Goal: Entertainment & Leisure: Consume media (video, audio)

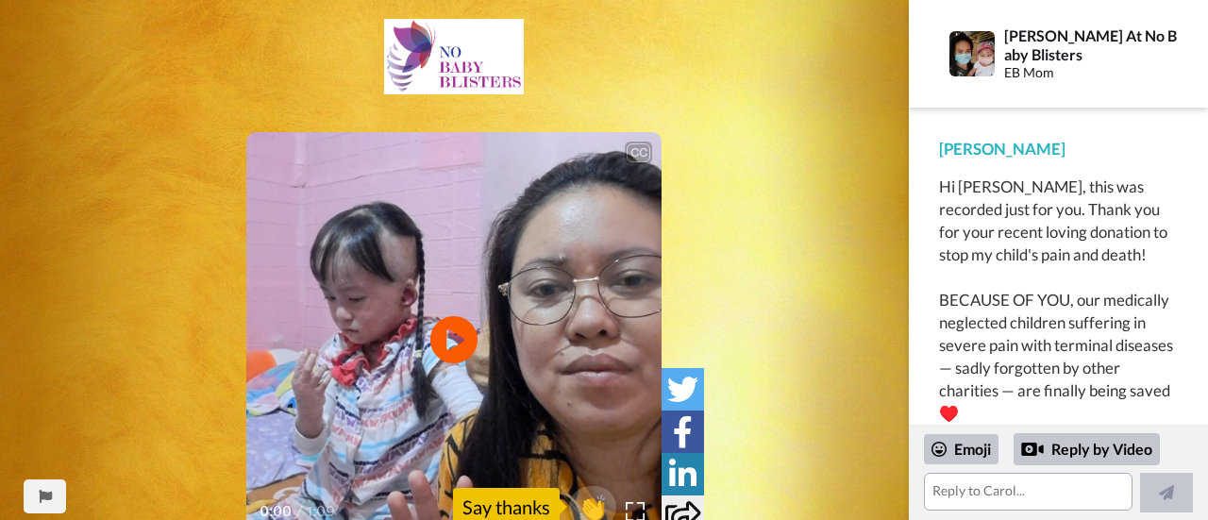
scroll to position [3, 0]
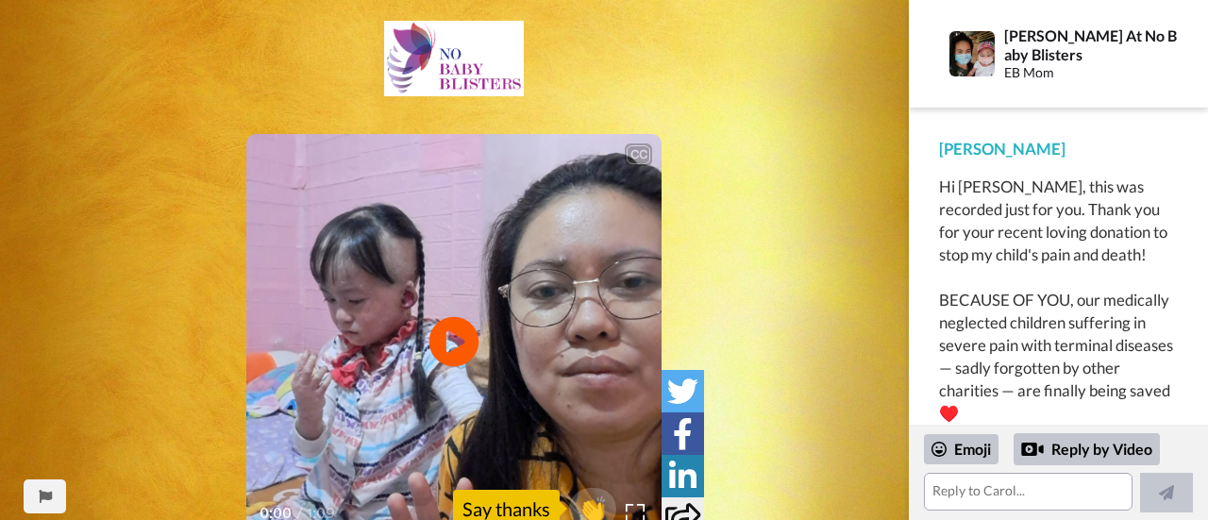
click at [459, 335] on icon at bounding box center [454, 342] width 50 height 50
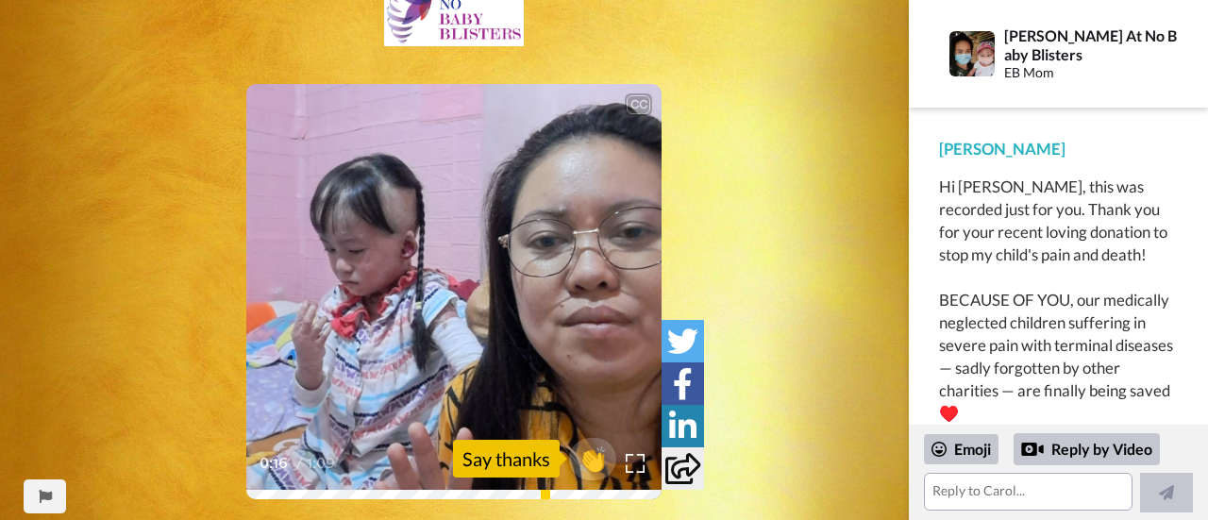
scroll to position [54, 0]
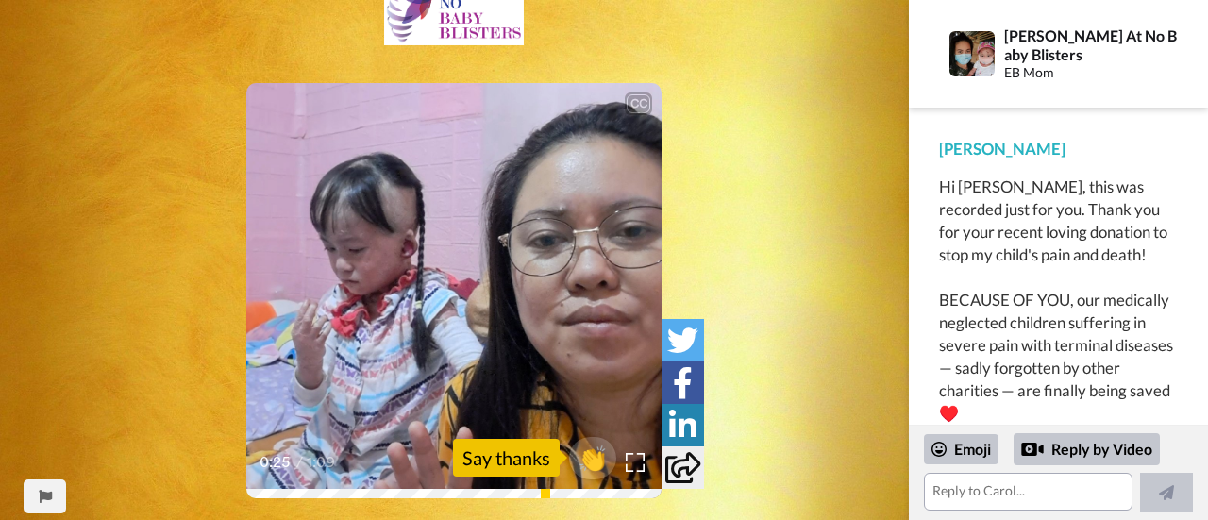
click at [679, 469] on icon at bounding box center [682, 467] width 35 height 31
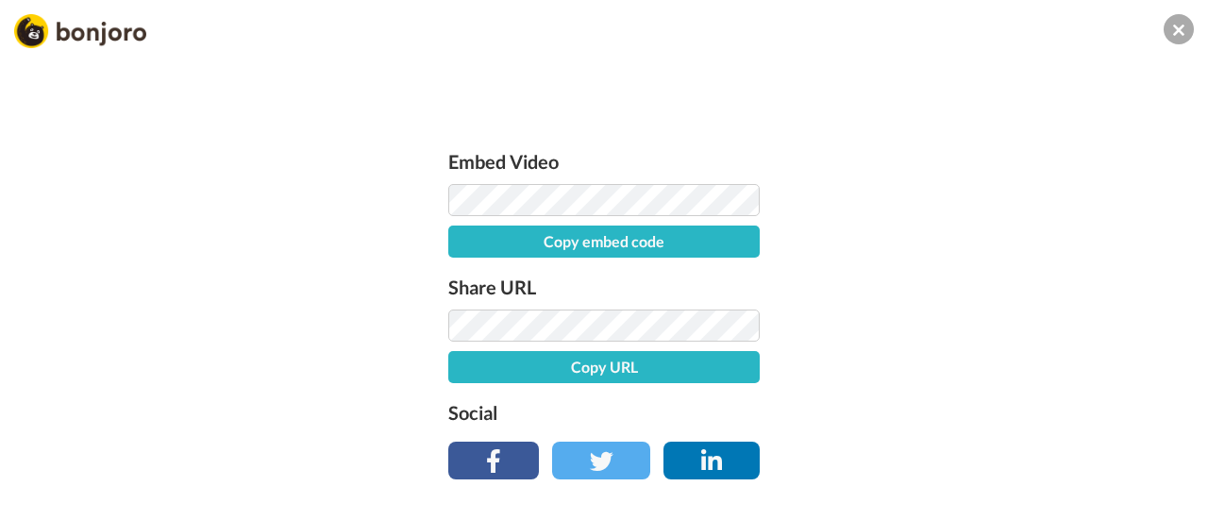
click at [1169, 26] on button at bounding box center [1179, 29] width 30 height 30
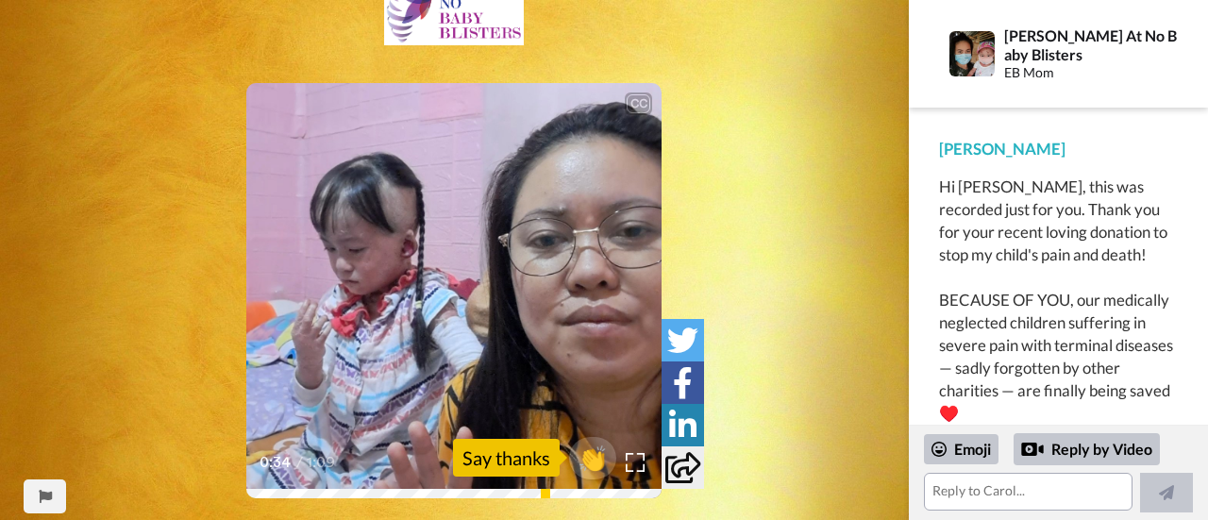
click at [496, 260] on video at bounding box center [453, 290] width 415 height 415
click at [494, 260] on video at bounding box center [453, 290] width 415 height 415
click at [302, 427] on div "Hi dear [PERSON_NAME], I'm [PERSON_NAME]." at bounding box center [453, 438] width 415 height 23
click at [323, 378] on video at bounding box center [453, 290] width 415 height 415
click at [538, 262] on video at bounding box center [453, 290] width 415 height 415
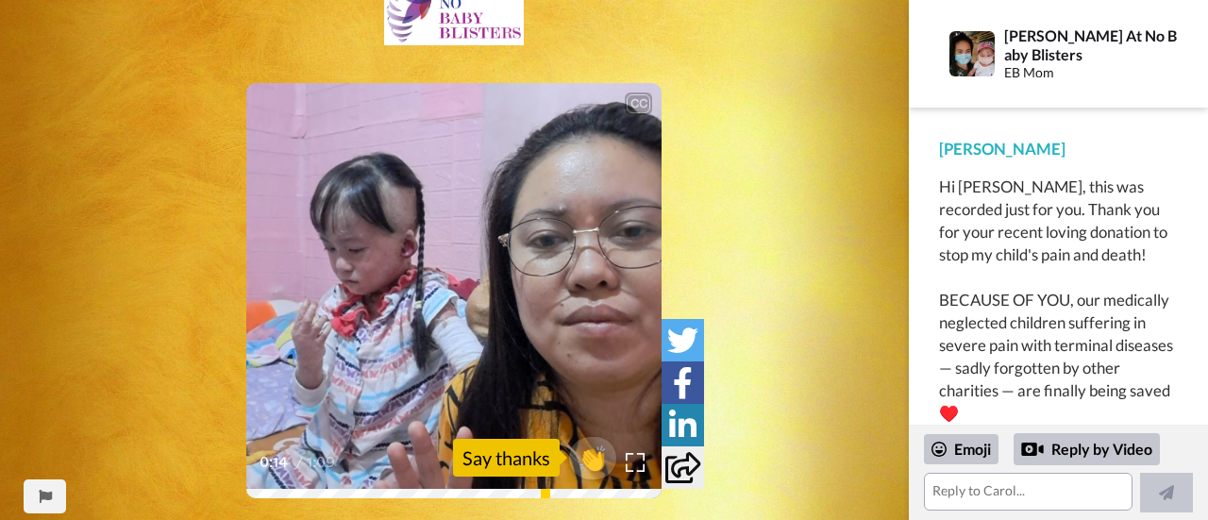
click at [538, 262] on video at bounding box center [453, 290] width 415 height 415
click at [447, 289] on icon "Play/Pause" at bounding box center [454, 291] width 50 height 90
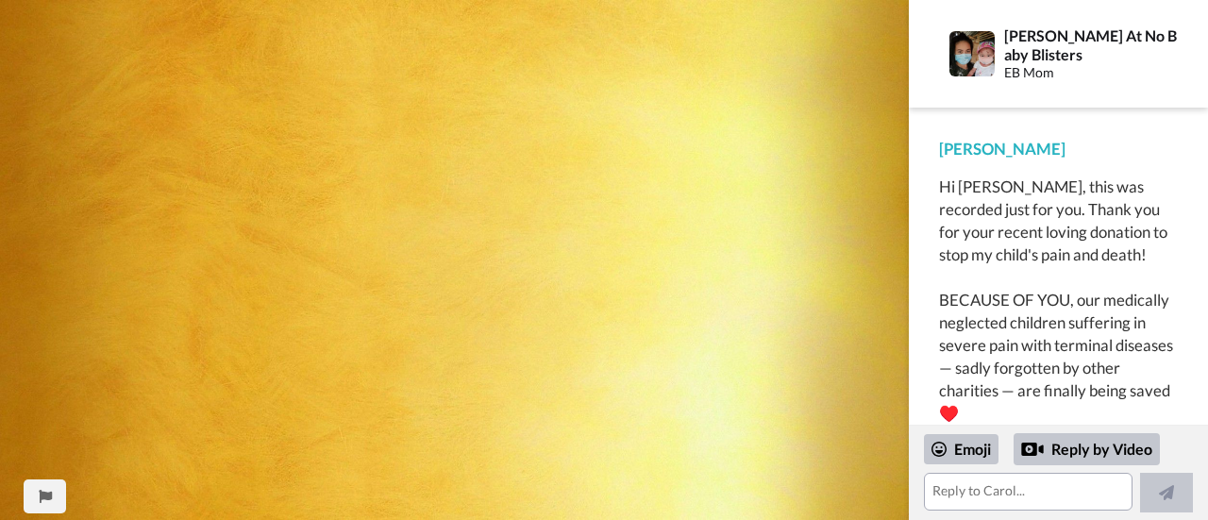
scroll to position [1277, 0]
